Goal: Information Seeking & Learning: Get advice/opinions

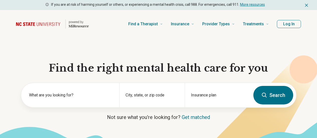
scroll to position [25, 0]
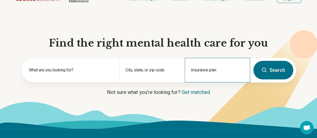
click at [230, 69] on div "Insurance plan" at bounding box center [217, 70] width 65 height 25
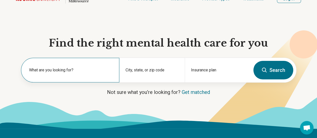
click at [98, 70] on label "What are you looking for?" at bounding box center [71, 70] width 84 height 6
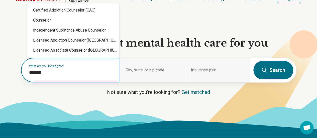
type input "*********"
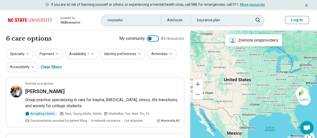
click at [178, 21] on div "Add location" at bounding box center [176, 20] width 30 height 10
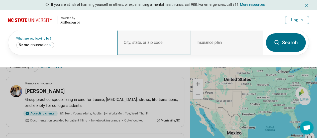
click at [169, 43] on div "City, state, or zip code" at bounding box center [153, 42] width 73 height 25
click at [163, 42] on div "City, state, or zip code" at bounding box center [153, 42] width 73 height 25
click at [150, 42] on div "City, state, or zip code" at bounding box center [153, 42] width 73 height 25
click at [131, 40] on div "City, state, or zip code" at bounding box center [153, 42] width 73 height 25
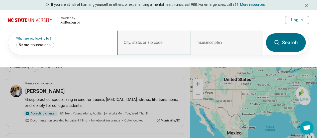
click at [150, 43] on div "City, state, or zip code" at bounding box center [153, 42] width 73 height 25
click at [295, 95] on button at bounding box center [158, 69] width 317 height 138
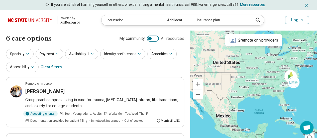
drag, startPoint x: 283, startPoint y: 91, endPoint x: 271, endPoint y: 73, distance: 20.8
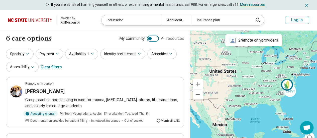
drag, startPoint x: 294, startPoint y: 73, endPoint x: 290, endPoint y: 83, distance: 9.8
click at [290, 83] on img at bounding box center [287, 85] width 12 height 12
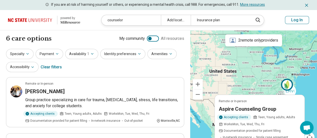
click at [68, 21] on icon "Miresource logo" at bounding box center [70, 22] width 20 height 4
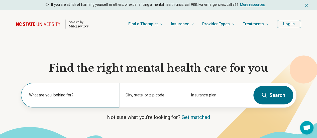
click at [81, 95] on label "What are you looking for?" at bounding box center [71, 95] width 84 height 6
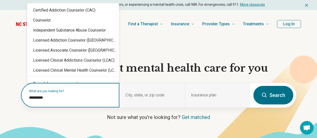
type input "*********"
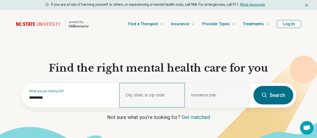
click at [167, 97] on div "City, state, or zip code" at bounding box center [151, 95] width 65 height 25
click at [152, 93] on div "City, state, or zip code" at bounding box center [151, 95] width 65 height 25
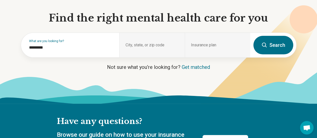
scroll to position [25, 0]
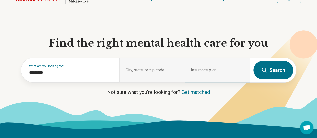
click at [231, 67] on div "Insurance plan" at bounding box center [217, 70] width 65 height 25
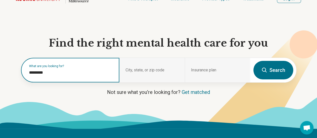
click at [53, 74] on input "*********" at bounding box center [71, 73] width 84 height 6
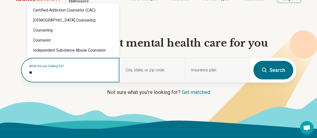
type input "*"
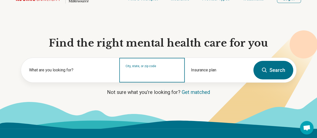
click at [157, 76] on input "City, state, or zip code" at bounding box center [152, 73] width 53 height 6
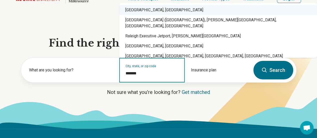
click at [132, 13] on div "Raleigh, NC" at bounding box center [218, 10] width 198 height 10
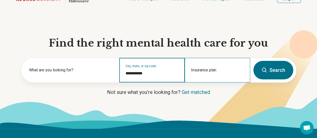
type input "**********"
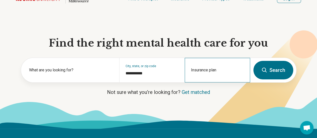
click at [221, 67] on div "Insurance plan" at bounding box center [217, 70] width 65 height 25
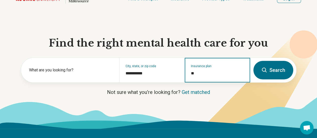
type input "*"
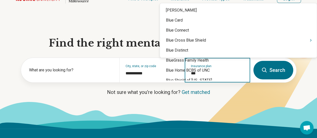
type input "****"
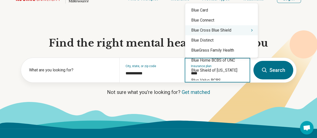
click at [206, 33] on div "Blue Cross Blue Shield" at bounding box center [221, 30] width 73 height 10
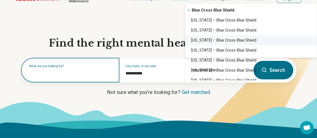
click at [79, 76] on input "text" at bounding box center [71, 73] width 84 height 6
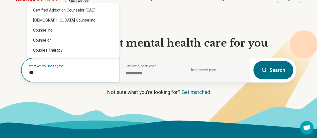
type input "****"
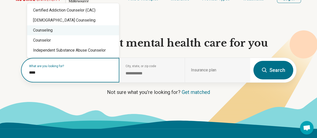
click at [47, 29] on div "Counseling" at bounding box center [73, 30] width 92 height 10
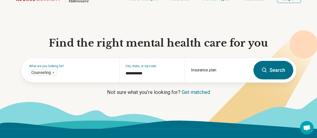
click at [278, 70] on button "Search" at bounding box center [274, 70] width 40 height 19
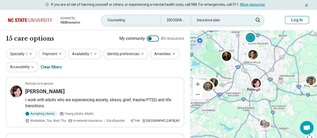
click at [257, 19] on icon at bounding box center [258, 20] width 6 height 6
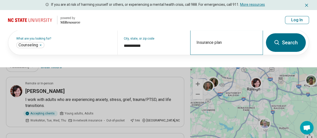
click at [202, 43] on div "Insurance plan" at bounding box center [226, 42] width 73 height 25
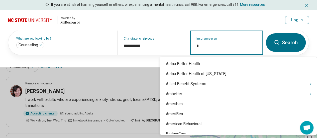
type input "**"
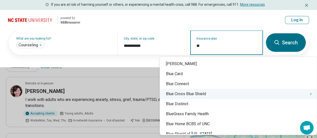
click at [193, 95] on div "Blue Cross Blue Shield" at bounding box center [238, 94] width 157 height 10
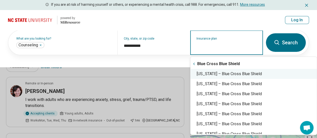
click at [220, 75] on div "North Carolina – Blue Cross Blue Shield" at bounding box center [254, 74] width 126 height 10
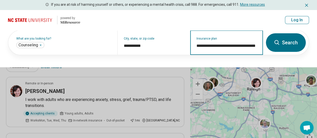
type input "**********"
click at [281, 40] on button "Search" at bounding box center [286, 42] width 40 height 19
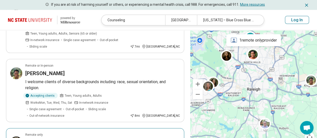
scroll to position [552, 0]
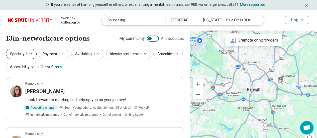
click at [31, 54] on icon "button" at bounding box center [31, 54] width 4 height 4
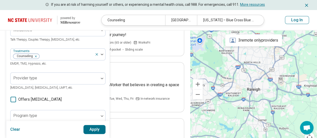
click at [52, 12] on div "100 results available. Use Up and Down to choose options, press Enter to select…" at bounding box center [57, 6] width 95 height 12
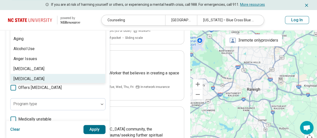
scroll to position [77, 0]
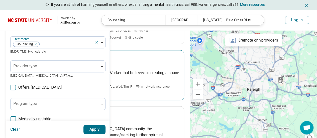
click at [144, 56] on div "Remote only" at bounding box center [102, 56] width 155 height 5
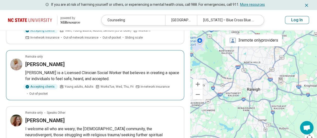
scroll to position [27, 0]
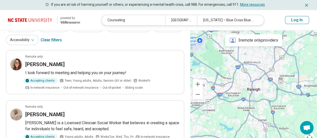
click at [295, 19] on button "Log In" at bounding box center [297, 20] width 24 height 8
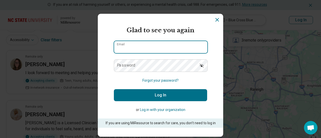
type input "**********"
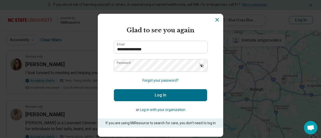
click at [154, 93] on button "Log In" at bounding box center [160, 95] width 93 height 12
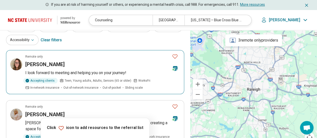
scroll to position [2, 0]
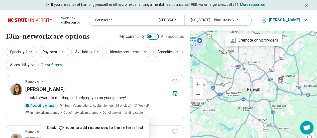
click at [53, 65] on div "Clear filters" at bounding box center [51, 65] width 21 height 12
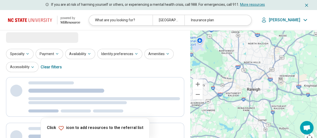
scroll to position [0, 0]
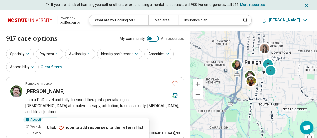
drag, startPoint x: 260, startPoint y: 125, endPoint x: 214, endPoint y: 63, distance: 76.9
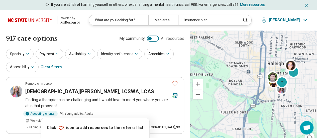
drag, startPoint x: 221, startPoint y: 86, endPoint x: 245, endPoint y: 88, distance: 24.5
click at [245, 88] on div "2 4" at bounding box center [253, 89] width 127 height 118
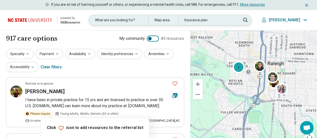
click at [171, 21] on div "Map area" at bounding box center [163, 20] width 30 height 10
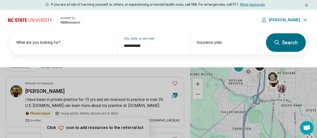
click at [211, 86] on button at bounding box center [158, 69] width 317 height 138
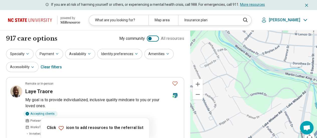
drag, startPoint x: 247, startPoint y: 114, endPoint x: 252, endPoint y: 31, distance: 83.4
click at [252, 31] on div "6" at bounding box center [253, 89] width 127 height 118
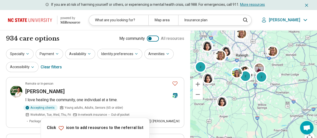
drag, startPoint x: 227, startPoint y: 107, endPoint x: 219, endPoint y: 90, distance: 19.2
click at [219, 90] on div "2 2 2" at bounding box center [253, 89] width 127 height 118
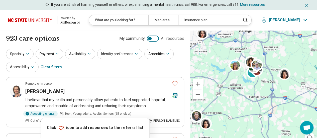
drag, startPoint x: 248, startPoint y: 75, endPoint x: 228, endPoint y: 85, distance: 21.8
click at [228, 85] on div "2" at bounding box center [253, 89] width 127 height 118
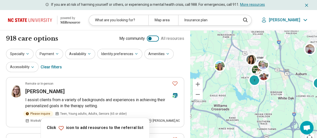
drag, startPoint x: 244, startPoint y: 72, endPoint x: 230, endPoint y: 90, distance: 22.7
click at [230, 90] on div "2 2 2" at bounding box center [253, 89] width 127 height 118
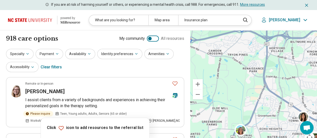
drag, startPoint x: 231, startPoint y: 66, endPoint x: 266, endPoint y: 148, distance: 89.1
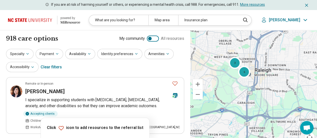
drag, startPoint x: 265, startPoint y: 60, endPoint x: 216, endPoint y: 80, distance: 53.3
click at [216, 80] on div "6 3" at bounding box center [253, 89] width 127 height 118
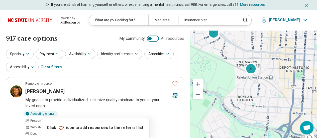
drag, startPoint x: 270, startPoint y: 75, endPoint x: 196, endPoint y: 100, distance: 77.8
click at [196, 100] on div "6 4" at bounding box center [253, 89] width 127 height 118
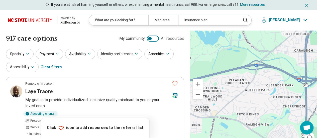
drag, startPoint x: 256, startPoint y: 119, endPoint x: 303, endPoint y: 22, distance: 107.8
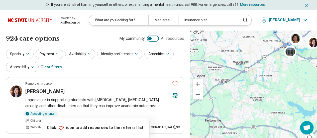
drag, startPoint x: 251, startPoint y: 103, endPoint x: 321, endPoint y: 78, distance: 74.4
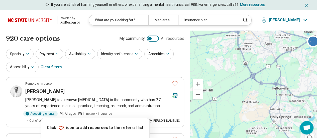
drag, startPoint x: 216, startPoint y: 84, endPoint x: 286, endPoint y: 50, distance: 77.1
click at [286, 50] on div "2 4 3" at bounding box center [253, 89] width 127 height 118
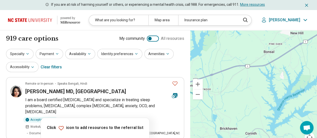
drag, startPoint x: 198, startPoint y: 122, endPoint x: 297, endPoint y: 65, distance: 114.6
click at [297, 65] on div "2 2" at bounding box center [253, 89] width 127 height 118
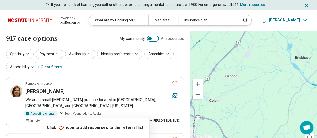
drag, startPoint x: 218, startPoint y: 107, endPoint x: 274, endPoint y: 37, distance: 89.5
click at [274, 37] on div "2" at bounding box center [253, 89] width 127 height 118
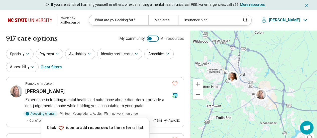
drag, startPoint x: 216, startPoint y: 125, endPoint x: 264, endPoint y: 54, distance: 86.1
click at [263, 57] on div "2" at bounding box center [253, 89] width 127 height 118
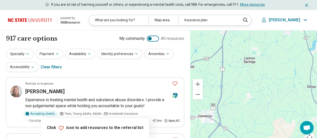
drag, startPoint x: 217, startPoint y: 135, endPoint x: 235, endPoint y: 49, distance: 87.7
click at [235, 49] on div "2" at bounding box center [253, 89] width 127 height 118
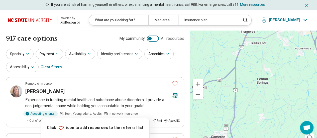
drag, startPoint x: 225, startPoint y: 126, endPoint x: 235, endPoint y: 150, distance: 26.0
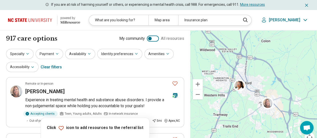
drag, startPoint x: 245, startPoint y: 48, endPoint x: 219, endPoint y: 135, distance: 91.2
click at [219, 135] on div at bounding box center [253, 89] width 127 height 118
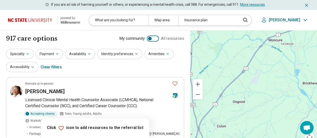
drag, startPoint x: 262, startPoint y: 43, endPoint x: 219, endPoint y: 118, distance: 86.5
click at [219, 118] on div "2" at bounding box center [253, 89] width 127 height 118
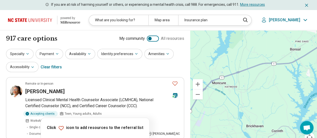
drag, startPoint x: 275, startPoint y: 57, endPoint x: 219, endPoint y: 102, distance: 71.4
click at [217, 101] on div "2" at bounding box center [253, 89] width 127 height 118
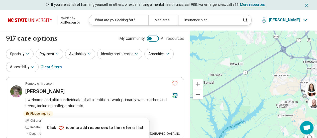
drag, startPoint x: 290, startPoint y: 75, endPoint x: 201, endPoint y: 110, distance: 95.4
click at [201, 110] on div "2" at bounding box center [253, 89] width 127 height 118
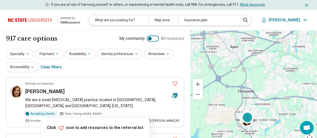
drag, startPoint x: 289, startPoint y: 67, endPoint x: 223, endPoint y: 99, distance: 73.2
click at [223, 99] on div "2 2" at bounding box center [253, 89] width 127 height 118
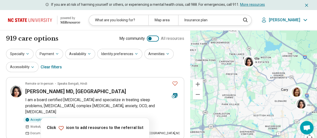
drag, startPoint x: 287, startPoint y: 53, endPoint x: 288, endPoint y: 145, distance: 91.8
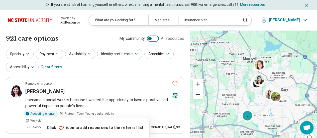
drag, startPoint x: 206, startPoint y: 90, endPoint x: 260, endPoint y: 97, distance: 54.9
click at [260, 97] on div "2 Keyboard shortcuts Map Data Map data ©2025 Google Map data ©2025 Google 2 km …" at bounding box center [253, 89] width 127 height 118
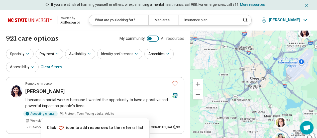
drag, startPoint x: 223, startPoint y: 87, endPoint x: 244, endPoint y: 145, distance: 61.6
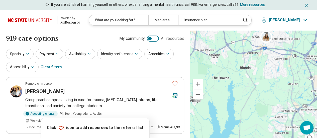
drag, startPoint x: 212, startPoint y: 69, endPoint x: 282, endPoint y: 78, distance: 70.8
click at [282, 78] on div at bounding box center [253, 89] width 127 height 118
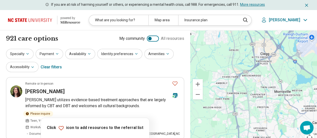
drag, startPoint x: 231, startPoint y: 102, endPoint x: 172, endPoint y: 67, distance: 67.9
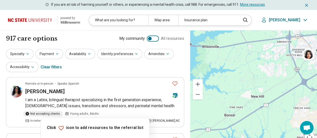
drag, startPoint x: 219, startPoint y: 123, endPoint x: 275, endPoint y: -1, distance: 135.7
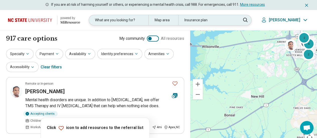
click at [176, 20] on div "Map area" at bounding box center [163, 20] width 30 height 10
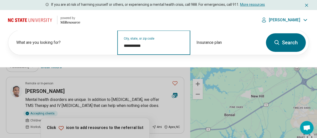
drag, startPoint x: 150, startPoint y: 45, endPoint x: 117, endPoint y: 47, distance: 32.4
click at [118, 47] on div "**********" at bounding box center [153, 42] width 73 height 25
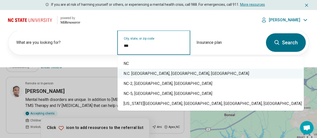
click at [142, 73] on div "N.C. State University, Raleigh, NC" at bounding box center [211, 74] width 186 height 10
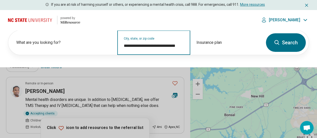
type input "**********"
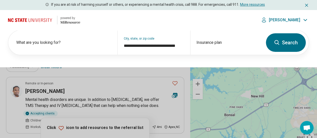
click at [281, 43] on button "Search" at bounding box center [286, 42] width 40 height 19
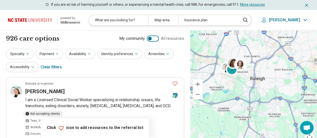
drag, startPoint x: 252, startPoint y: 116, endPoint x: 209, endPoint y: 86, distance: 52.8
click at [209, 86] on div "3 2" at bounding box center [253, 89] width 127 height 118
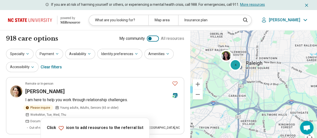
drag, startPoint x: 262, startPoint y: 96, endPoint x: 216, endPoint y: 84, distance: 47.8
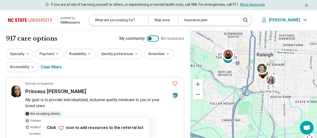
drag, startPoint x: 250, startPoint y: 59, endPoint x: 223, endPoint y: 72, distance: 29.6
click at [223, 72] on div "6" at bounding box center [253, 89] width 127 height 118
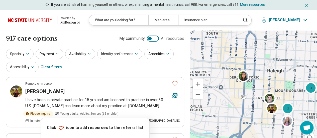
drag, startPoint x: 223, startPoint y: 80, endPoint x: 224, endPoint y: 116, distance: 35.9
click at [224, 116] on div "2 4" at bounding box center [253, 89] width 127 height 118
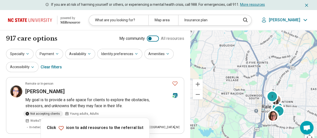
drag, startPoint x: 230, startPoint y: 124, endPoint x: 253, endPoint y: 132, distance: 24.3
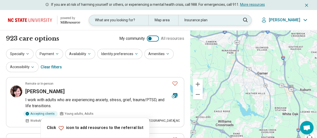
drag, startPoint x: 212, startPoint y: 119, endPoint x: 216, endPoint y: 22, distance: 96.9
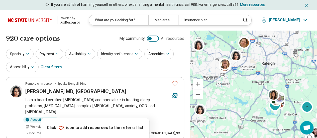
drag, startPoint x: 223, startPoint y: 93, endPoint x: 260, endPoint y: 131, distance: 53.0
click at [260, 131] on div "2 2 2" at bounding box center [253, 89] width 127 height 118
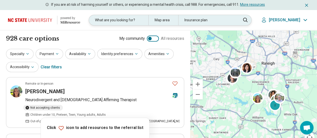
click at [178, 18] on div "Map area" at bounding box center [163, 20] width 30 height 10
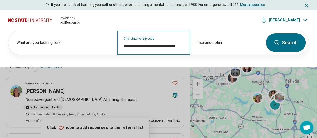
drag, startPoint x: 183, startPoint y: 45, endPoint x: 123, endPoint y: 46, distance: 59.4
click at [123, 46] on div "**********" at bounding box center [153, 42] width 73 height 25
paste input "*****"
type input "*****"
click at [266, 33] on button "Search" at bounding box center [286, 42] width 40 height 19
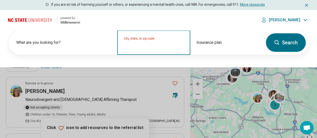
click at [143, 47] on input "City, state, or zip code" at bounding box center [154, 46] width 60 height 6
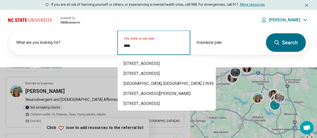
type input "*****"
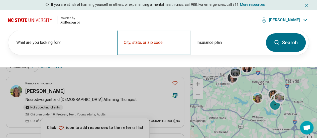
click at [140, 49] on div "City, state, or zip code" at bounding box center [153, 42] width 73 height 25
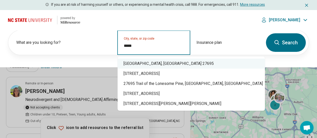
click at [145, 63] on div "Raleigh, NC 27695" at bounding box center [191, 64] width 147 height 10
type input "**********"
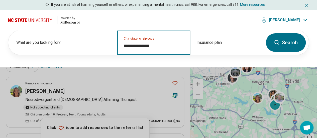
click button "Search" at bounding box center [286, 42] width 40 height 19
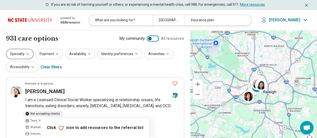
click at [27, 54] on icon "button" at bounding box center [28, 54] width 4 height 4
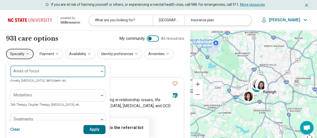
click at [39, 73] on div "Areas of focus" at bounding box center [57, 71] width 95 height 12
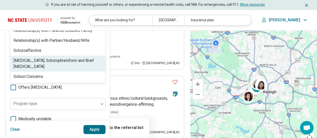
scroll to position [812, 0]
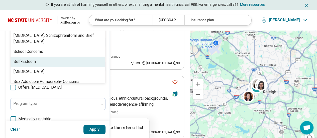
click at [46, 64] on div "Self-Esteem" at bounding box center [58, 62] width 95 height 10
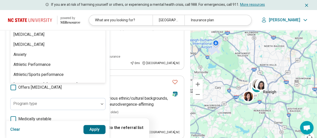
scroll to position [0, 0]
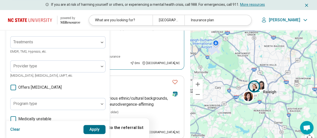
click at [121, 52] on article "Remote or In-person Katherine Hanson I am a Licensed Clinical Social Worker spe…" at bounding box center [95, 35] width 178 height 70
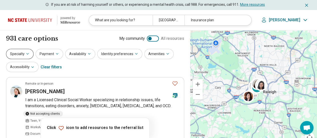
click at [27, 53] on icon "button" at bounding box center [28, 54] width 4 height 4
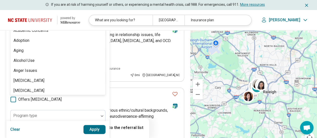
click at [57, 12] on div "100 results available. Use Up and Down to choose options, press Enter to select…" at bounding box center [57, 6] width 95 height 12
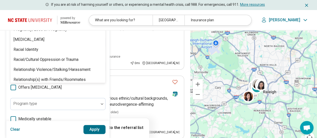
scroll to position [803, 0]
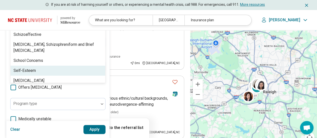
click at [50, 68] on div "Self-Esteem" at bounding box center [58, 71] width 95 height 10
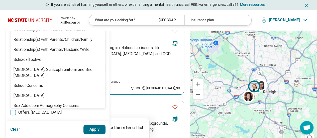
scroll to position [27, 0]
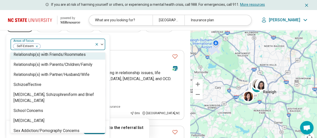
click at [72, 45] on div at bounding box center [67, 46] width 52 height 7
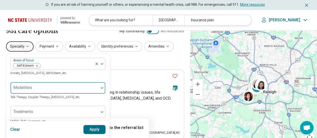
click at [69, 82] on div "Modalities" at bounding box center [57, 88] width 95 height 12
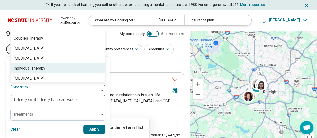
scroll to position [5, 0]
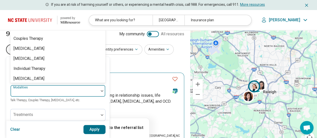
click at [130, 80] on div "Remote or In-person" at bounding box center [96, 79] width 143 height 5
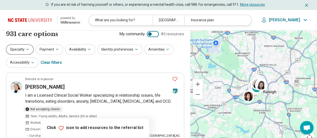
click at [29, 48] on icon "button" at bounding box center [28, 49] width 4 height 4
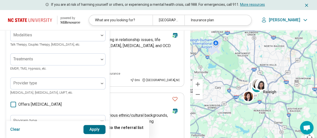
click at [44, 17] on div "Areas of focus" at bounding box center [57, 11] width 95 height 12
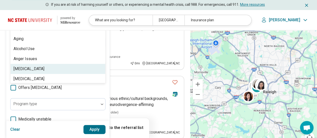
scroll to position [77, 0]
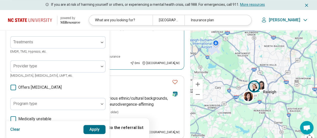
click at [125, 54] on article "Remote or In-person Katherine Hanson I am a Licensed Clinical Social Worker spe…" at bounding box center [95, 35] width 178 height 70
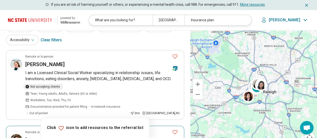
scroll to position [0, 0]
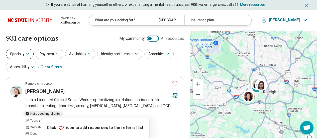
click at [27, 52] on icon "button" at bounding box center [28, 54] width 4 height 4
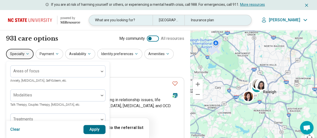
click at [177, 19] on div "Raleigh, NC 27695" at bounding box center [169, 20] width 32 height 10
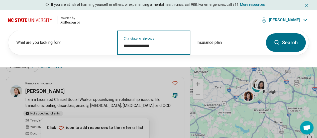
click at [161, 43] on input "**********" at bounding box center [154, 46] width 60 height 6
click button "Search" at bounding box center [286, 42] width 40 height 19
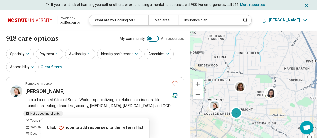
drag, startPoint x: 259, startPoint y: 66, endPoint x: 243, endPoint y: 150, distance: 85.0
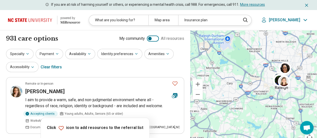
drag, startPoint x: 231, startPoint y: 120, endPoint x: 260, endPoint y: 105, distance: 32.6
click at [260, 105] on div "3" at bounding box center [253, 89] width 127 height 118
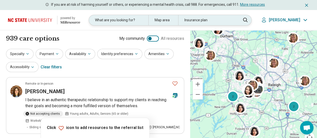
click at [177, 21] on div "Map area" at bounding box center [163, 20] width 30 height 10
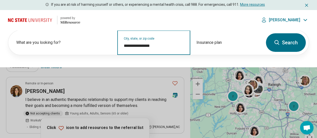
drag, startPoint x: 144, startPoint y: 45, endPoint x: 120, endPoint y: 44, distance: 24.6
click at [120, 44] on div "**********" at bounding box center [153, 42] width 73 height 25
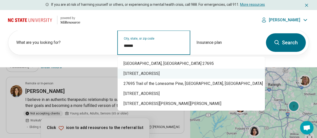
click at [155, 73] on div "27695 Point, Raleigh, NC" at bounding box center [191, 74] width 147 height 10
type input "**********"
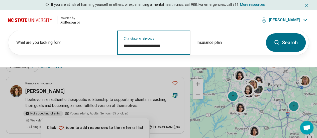
click button "Search" at bounding box center [286, 42] width 40 height 19
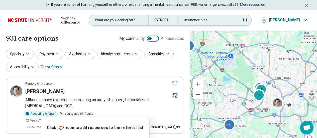
click at [178, 18] on div "27695 Point, Raleigh, NC" at bounding box center [163, 20] width 30 height 10
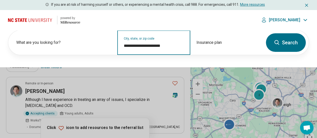
click at [174, 46] on input "**********" at bounding box center [154, 46] width 60 height 6
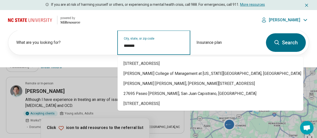
type input "*****"
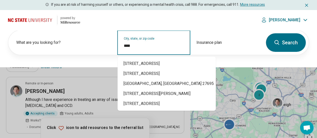
type input "*****"
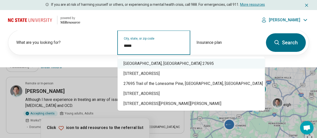
click at [155, 63] on div "Raleigh, NC 27695" at bounding box center [191, 64] width 147 height 10
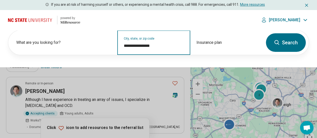
type input "**********"
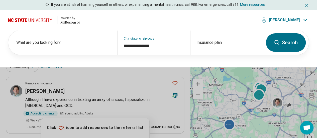
click at [285, 43] on button "Search" at bounding box center [286, 42] width 40 height 19
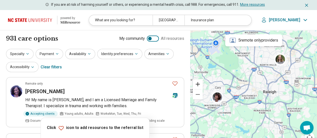
click at [199, 85] on button "Zoom in" at bounding box center [198, 84] width 10 height 10
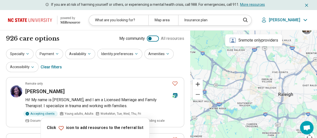
click at [198, 84] on button "Zoom in" at bounding box center [198, 84] width 10 height 10
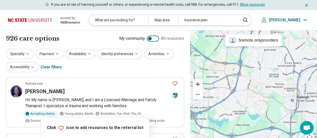
click at [198, 84] on button "Zoom in" at bounding box center [198, 84] width 10 height 10
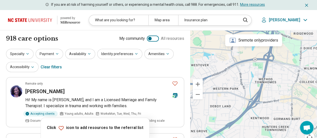
drag, startPoint x: 224, startPoint y: 93, endPoint x: 279, endPoint y: 102, distance: 56.2
click at [279, 102] on div at bounding box center [253, 89] width 127 height 118
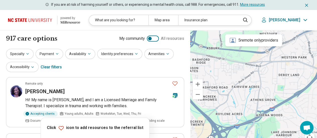
drag, startPoint x: 252, startPoint y: 102, endPoint x: 321, endPoint y: 70, distance: 75.6
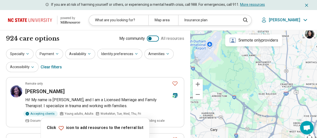
drag, startPoint x: 237, startPoint y: 67, endPoint x: 217, endPoint y: 122, distance: 58.5
click at [217, 122] on div at bounding box center [253, 89] width 127 height 118
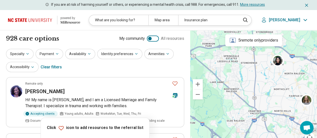
drag, startPoint x: 267, startPoint y: 92, endPoint x: 234, endPoint y: 119, distance: 42.4
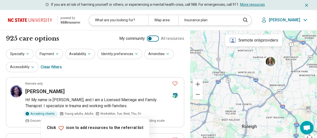
drag, startPoint x: 277, startPoint y: 103, endPoint x: 241, endPoint y: 64, distance: 53.4
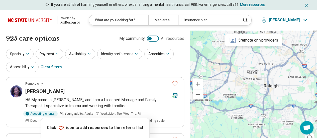
drag, startPoint x: 229, startPoint y: 96, endPoint x: 251, endPoint y: 54, distance: 46.7
click at [251, 54] on div at bounding box center [253, 89] width 127 height 118
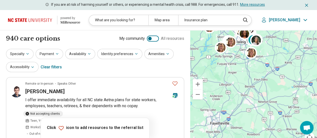
drag, startPoint x: 239, startPoint y: 126, endPoint x: 240, endPoint y: 68, distance: 58.2
click at [240, 68] on div "2" at bounding box center [253, 89] width 127 height 118
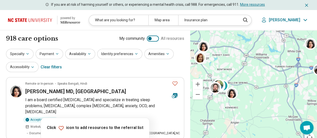
drag, startPoint x: 242, startPoint y: 72, endPoint x: 272, endPoint y: 132, distance: 66.7
click at [272, 132] on div "2" at bounding box center [253, 89] width 127 height 118
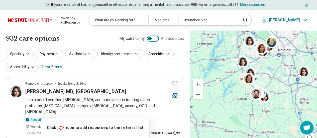
drag, startPoint x: 230, startPoint y: 101, endPoint x: 249, endPoint y: 99, distance: 18.9
click at [249, 99] on div "2" at bounding box center [253, 89] width 127 height 118
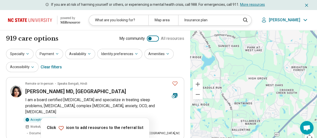
drag, startPoint x: 240, startPoint y: 51, endPoint x: 246, endPoint y: 150, distance: 99.3
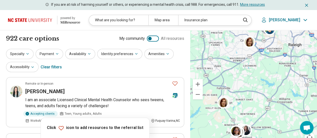
drag, startPoint x: 257, startPoint y: 64, endPoint x: 239, endPoint y: 100, distance: 40.2
click at [239, 100] on div "2" at bounding box center [253, 89] width 127 height 118
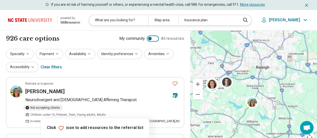
drag, startPoint x: 253, startPoint y: 80, endPoint x: 231, endPoint y: 94, distance: 25.5
click at [231, 94] on div "2 4 3" at bounding box center [253, 89] width 127 height 118
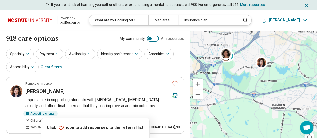
drag, startPoint x: 219, startPoint y: 86, endPoint x: 239, endPoint y: 72, distance: 23.8
click at [239, 72] on div "2" at bounding box center [253, 89] width 127 height 118
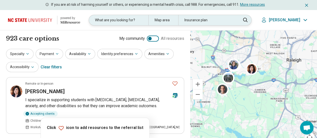
click at [177, 20] on div "Map area" at bounding box center [163, 20] width 30 height 10
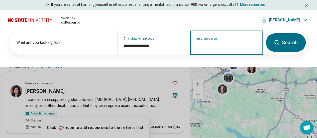
click at [231, 46] on input "Insurance plan" at bounding box center [227, 46] width 60 height 6
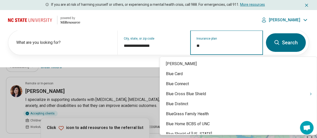
type input "***"
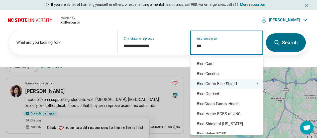
click at [222, 84] on div "Blue Cross Blue Shield" at bounding box center [227, 84] width 73 height 10
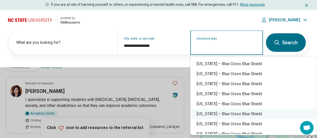
scroll to position [251, 0]
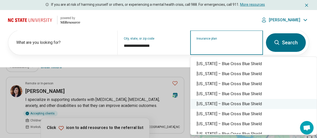
click at [220, 105] on div "North Carolina – Blue Cross Blue Shield" at bounding box center [254, 104] width 126 height 10
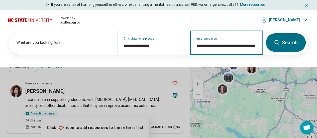
type input "**********"
click at [287, 42] on button "Search" at bounding box center [286, 42] width 40 height 19
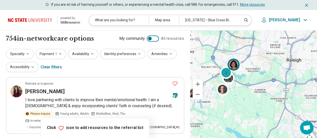
click at [235, 64] on img at bounding box center [234, 64] width 12 height 12
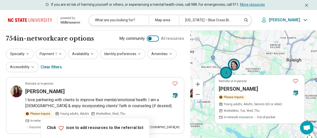
click at [226, 71] on div "2" at bounding box center [226, 73] width 12 height 12
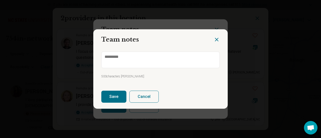
click at [215, 38] on icon "Close dialog" at bounding box center [217, 40] width 6 height 6
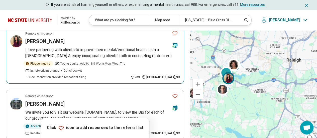
scroll to position [75, 0]
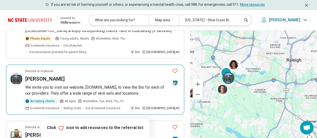
click at [40, 75] on h3 "William Venable" at bounding box center [44, 78] width 39 height 7
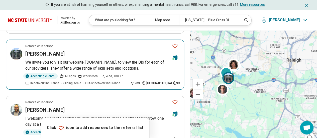
scroll to position [125, 0]
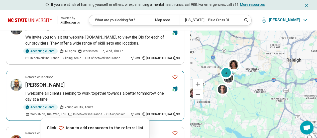
click at [52, 82] on h3 "Christopher Deviney" at bounding box center [44, 85] width 39 height 7
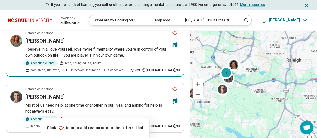
scroll to position [201, 0]
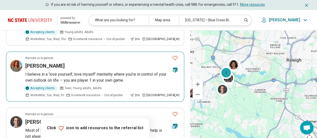
click at [44, 62] on h3 "Erika Branch" at bounding box center [44, 65] width 39 height 7
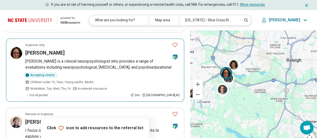
scroll to position [477, 0]
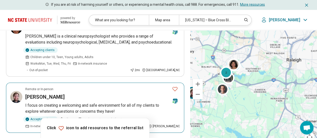
click at [90, 103] on p "I focus on creating a welcoming and safe environment for all of my clients to e…" at bounding box center [102, 109] width 155 height 12
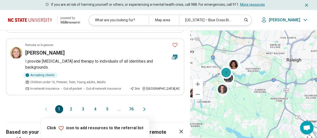
scroll to position [552, 0]
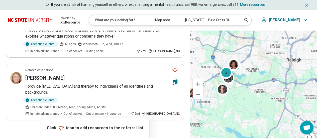
click at [72, 130] on button "2" at bounding box center [71, 134] width 8 height 8
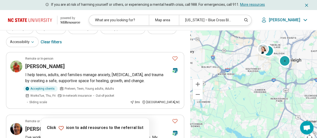
scroll to position [50, 0]
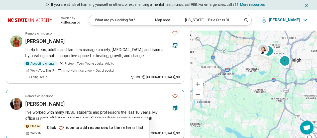
click at [85, 110] on p "I've worked with many NCSU students and professors the last 10 years. My office…" at bounding box center [102, 116] width 155 height 12
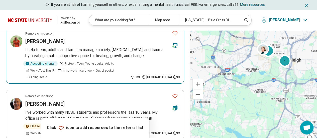
scroll to position [0, 0]
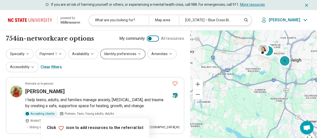
click at [132, 56] on button "Identity preferences" at bounding box center [122, 54] width 45 height 10
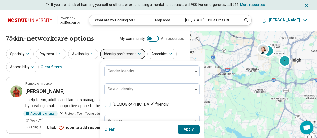
click at [105, 105] on icon at bounding box center [108, 105] width 6 height 6
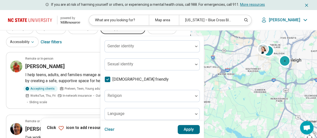
click at [184, 129] on button "Apply" at bounding box center [189, 129] width 22 height 9
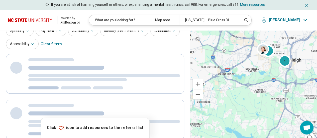
scroll to position [0, 0]
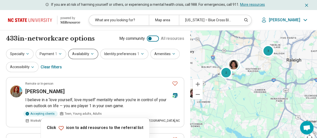
click at [83, 56] on button "Availability" at bounding box center [83, 54] width 30 height 10
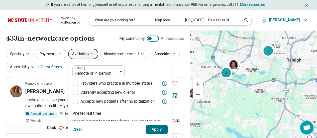
click at [74, 92] on icon at bounding box center [76, 93] width 6 height 6
click at [154, 128] on button "Apply" at bounding box center [157, 129] width 22 height 9
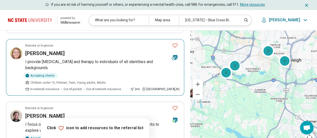
scroll to position [176, 0]
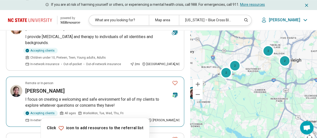
click at [175, 80] on icon "Favorite" at bounding box center [175, 83] width 6 height 6
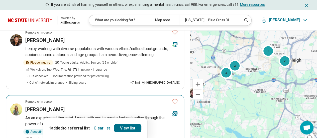
scroll to position [426, 0]
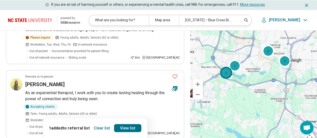
click at [226, 72] on div "2" at bounding box center [226, 73] width 12 height 12
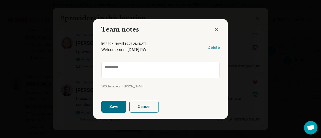
click at [215, 27] on icon "Close dialog" at bounding box center [217, 30] width 6 height 6
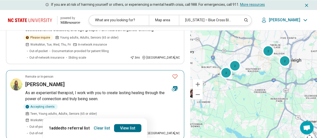
click at [119, 90] on p "As an experiential therapist, I work with you to create lasting healing through…" at bounding box center [102, 96] width 155 height 12
click at [175, 73] on icon "Favorite" at bounding box center [175, 76] width 6 height 6
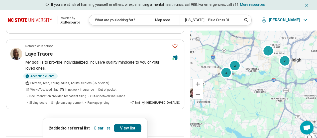
scroll to position [627, 0]
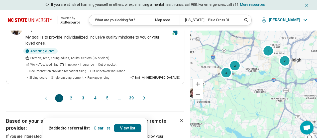
click at [71, 94] on button "2" at bounding box center [71, 98] width 8 height 8
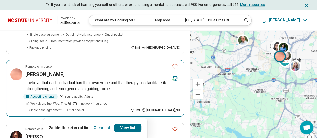
scroll to position [201, 0]
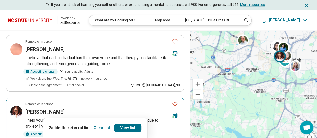
click at [57, 109] on h3 "Stephanie Turner" at bounding box center [44, 112] width 39 height 7
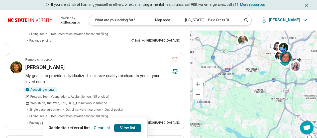
scroll to position [0, 0]
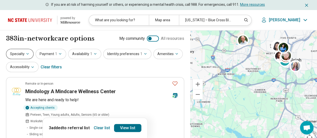
click at [27, 54] on icon "button" at bounding box center [28, 53] width 2 height 1
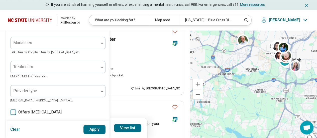
click at [41, 25] on div "Areas of focus" at bounding box center [57, 19] width 95 height 12
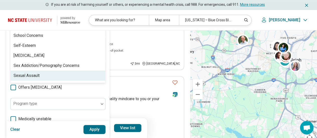
scroll to position [803, 0]
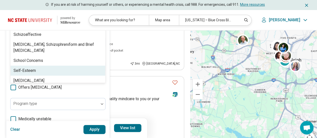
click at [47, 68] on div "Self-Esteem" at bounding box center [58, 71] width 95 height 10
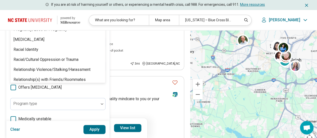
scroll to position [652, 0]
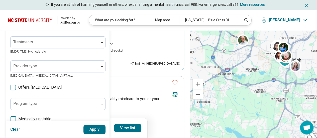
click at [124, 51] on div "Accepting clients Preteen, Teen, Young adults, Adults, Seniors (65 or older) Wo…" at bounding box center [76, 47] width 103 height 38
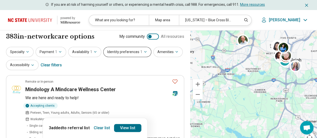
scroll to position [0, 0]
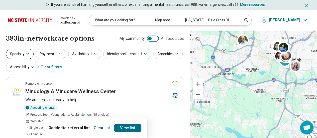
click at [27, 55] on icon "button" at bounding box center [28, 54] width 4 height 4
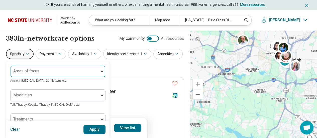
click at [34, 72] on div "Areas of focus" at bounding box center [57, 71] width 95 height 12
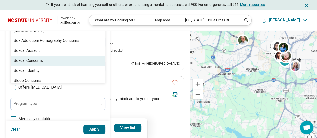
scroll to position [828, 0]
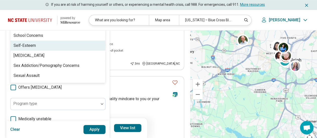
click at [50, 48] on div "Self-Esteem" at bounding box center [58, 46] width 95 height 10
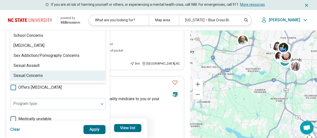
click at [93, 128] on button "Apply" at bounding box center [95, 129] width 22 height 9
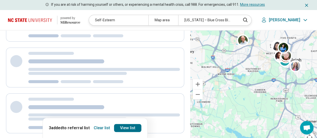
scroll to position [0, 0]
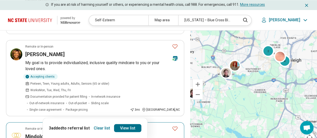
scroll to position [451, 0]
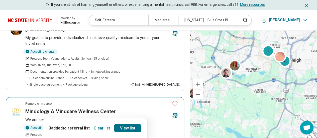
click at [37, 108] on h3 "Mindology A Mindcare Wellness Center" at bounding box center [70, 111] width 91 height 7
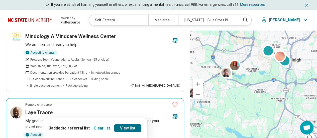
scroll to position [577, 0]
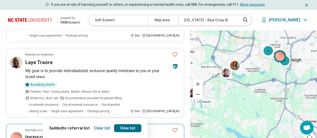
click at [54, 135] on h3 "Jamie Grisham" at bounding box center [44, 138] width 39 height 7
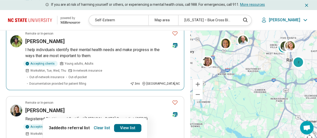
scroll to position [201, 0]
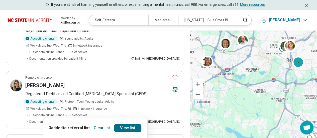
click at [260, 67] on div "2 2" at bounding box center [253, 89] width 127 height 118
click at [255, 68] on div "2 2" at bounding box center [253, 89] width 127 height 118
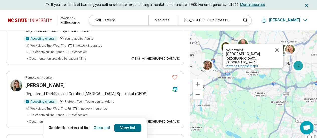
scroll to position [0, 0]
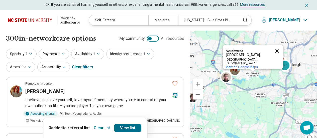
click at [276, 49] on button "Close" at bounding box center [277, 51] width 12 height 12
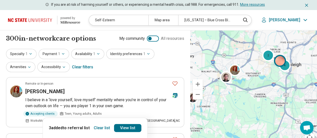
click at [286, 66] on div at bounding box center [281, 62] width 15 height 15
type textarea "*"
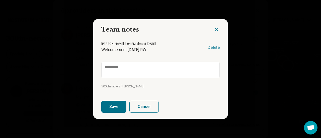
click at [216, 29] on icon "Close dialog" at bounding box center [217, 30] width 6 height 6
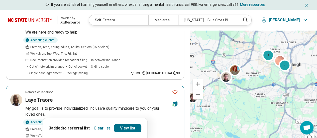
scroll to position [627, 0]
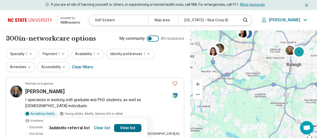
scroll to position [25, 0]
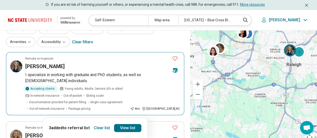
click at [36, 66] on h3 "[PERSON_NAME]" at bounding box center [44, 66] width 39 height 7
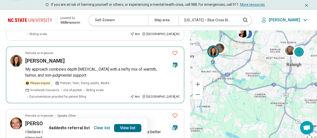
scroll to position [251, 0]
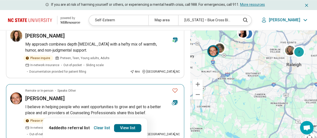
click at [75, 104] on p "I believe in helping people who want opportunities to grow and get to a better …" at bounding box center [102, 110] width 155 height 12
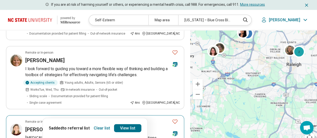
scroll to position [577, 0]
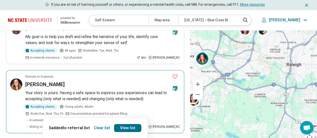
scroll to position [150, 0]
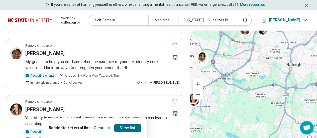
click at [254, 73] on div "2" at bounding box center [253, 89] width 127 height 118
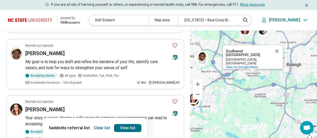
click at [254, 72] on div "2 Southwest Raleigh Southwest Raleigh Raleigh, NC View on Google Maps" at bounding box center [253, 89] width 127 height 118
click at [278, 50] on button "Close" at bounding box center [277, 51] width 12 height 12
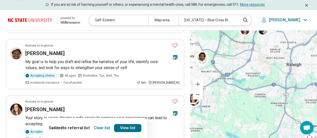
click at [254, 76] on div "2" at bounding box center [253, 89] width 127 height 118
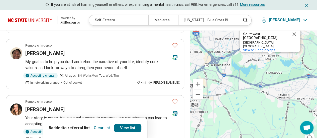
scroll to position [0, 0]
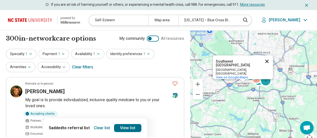
click at [266, 61] on button "Close" at bounding box center [267, 61] width 12 height 12
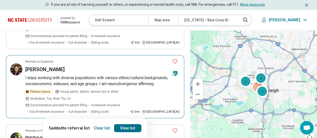
scroll to position [552, 0]
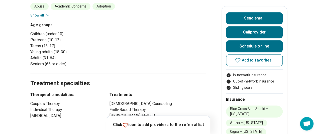
scroll to position [125, 0]
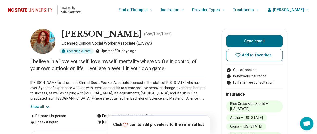
scroll to position [25, 0]
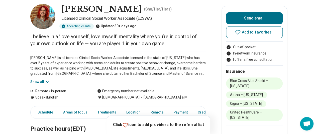
click at [48, 82] on icon at bounding box center [47, 82] width 3 height 1
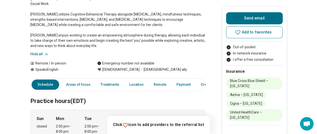
scroll to position [0, 0]
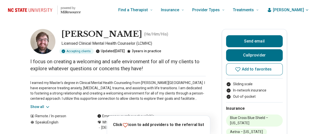
scroll to position [25, 0]
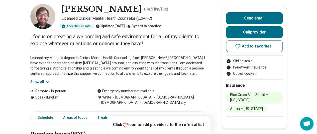
click at [48, 80] on icon at bounding box center [47, 82] width 5 height 5
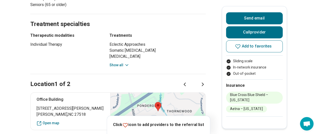
scroll to position [351, 0]
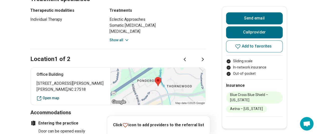
click at [51, 97] on link "Open map" at bounding box center [71, 98] width 68 height 5
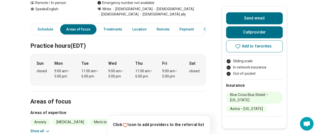
scroll to position [125, 0]
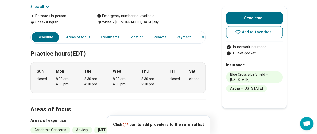
scroll to position [75, 0]
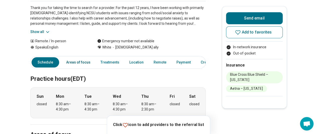
click at [81, 62] on link "Areas of focus" at bounding box center [78, 62] width 30 height 10
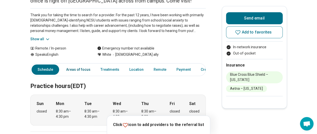
scroll to position [18, 0]
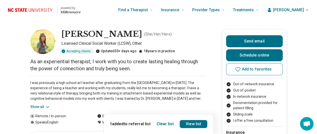
click at [39, 107] on button "Show all" at bounding box center [40, 107] width 20 height 5
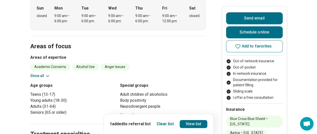
scroll to position [226, 0]
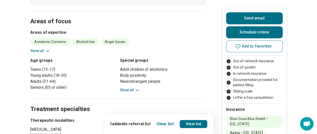
click at [128, 89] on button "Show all" at bounding box center [130, 90] width 20 height 5
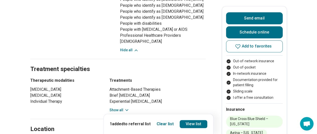
scroll to position [351, 0]
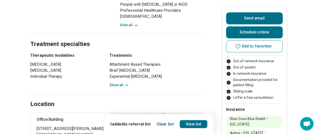
click at [115, 85] on button "Show all" at bounding box center [120, 85] width 20 height 5
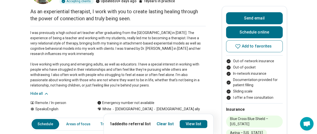
scroll to position [0, 0]
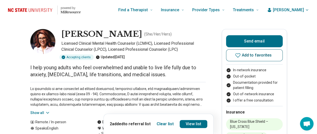
click at [241, 54] on icon at bounding box center [238, 55] width 6 height 6
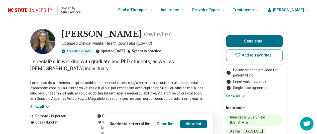
click at [44, 107] on button "Show all" at bounding box center [40, 107] width 20 height 5
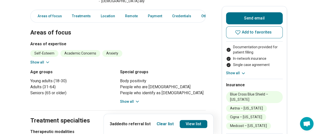
scroll to position [251, 0]
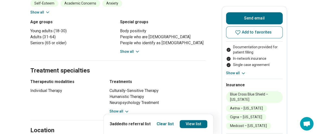
click at [115, 109] on button "Show all" at bounding box center [120, 111] width 20 height 5
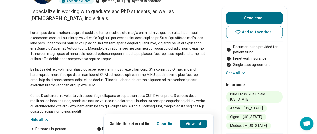
scroll to position [0, 0]
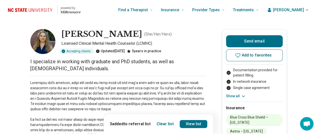
click at [241, 53] on icon at bounding box center [238, 55] width 6 height 6
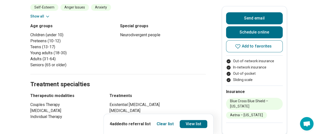
scroll to position [251, 0]
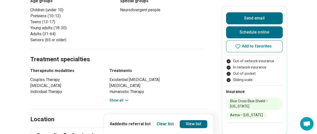
click at [116, 100] on button "Show all" at bounding box center [120, 100] width 20 height 5
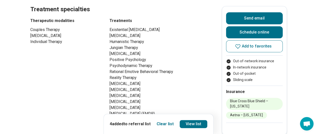
scroll to position [201, 0]
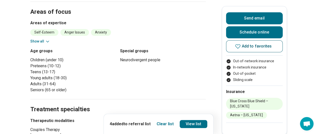
click at [241, 44] on icon at bounding box center [238, 46] width 6 height 6
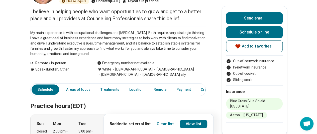
scroll to position [0, 0]
